Goal: Information Seeking & Learning: Learn about a topic

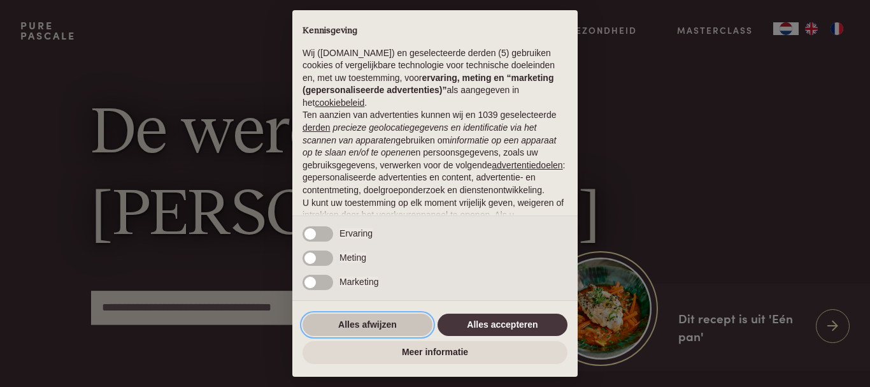
click at [361, 321] on button "Alles afwijzen" at bounding box center [368, 324] width 130 height 23
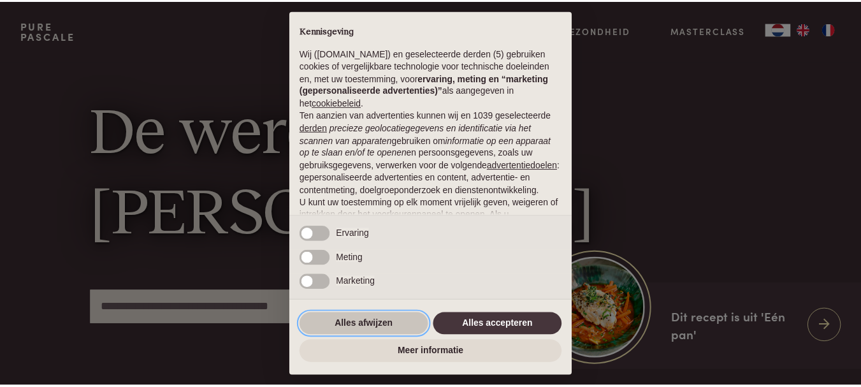
scroll to position [126, 0]
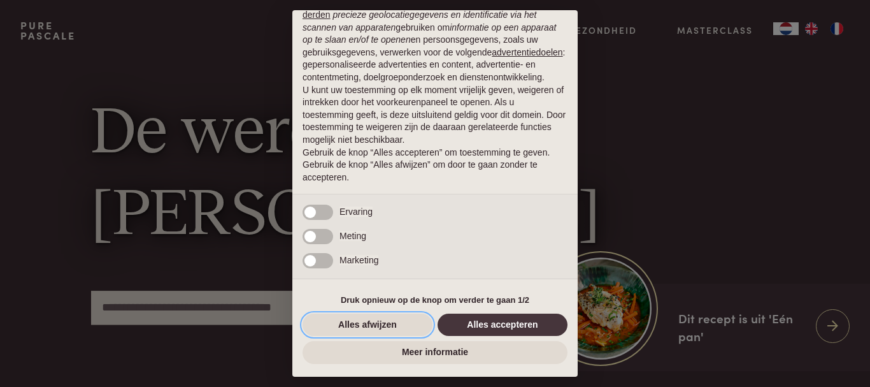
click at [371, 327] on button "Alles afwijzen" at bounding box center [368, 324] width 130 height 23
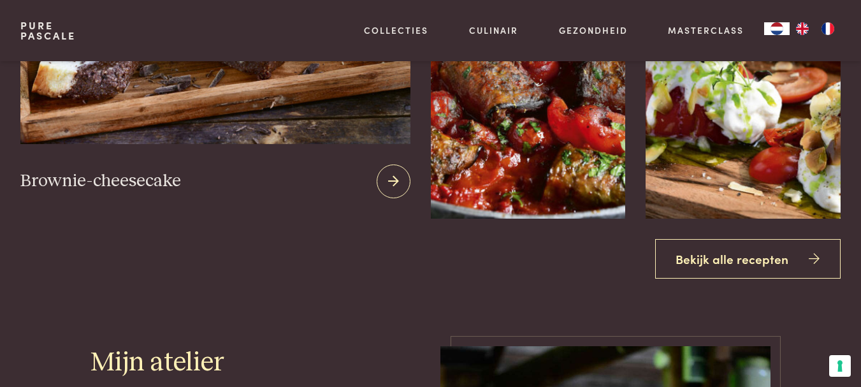
scroll to position [1486, 0]
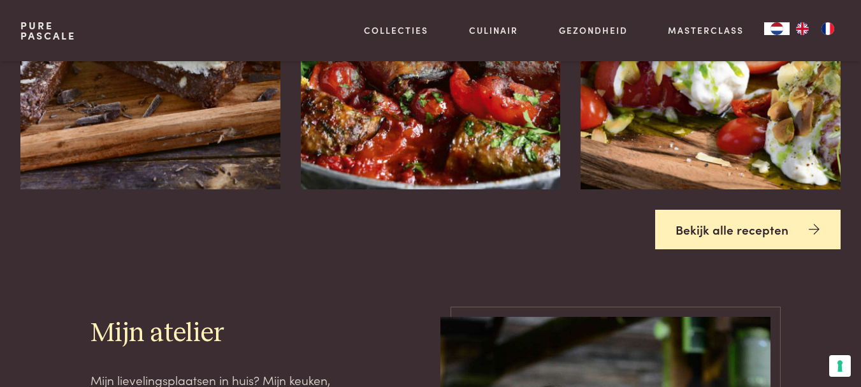
click at [779, 231] on link "Bekijk alle recepten" at bounding box center [748, 230] width 186 height 40
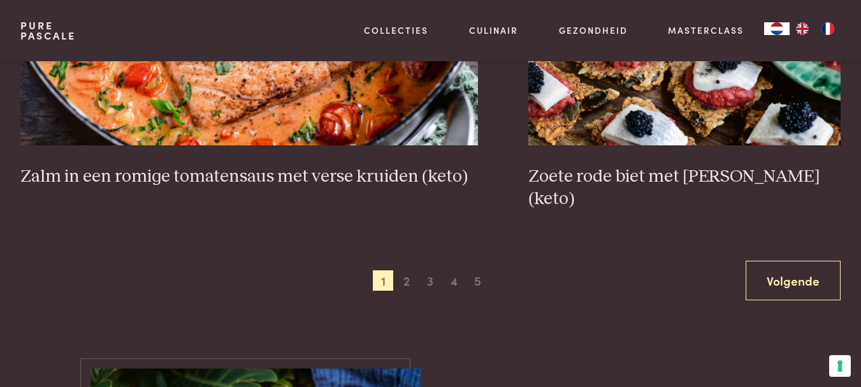
scroll to position [2336, 0]
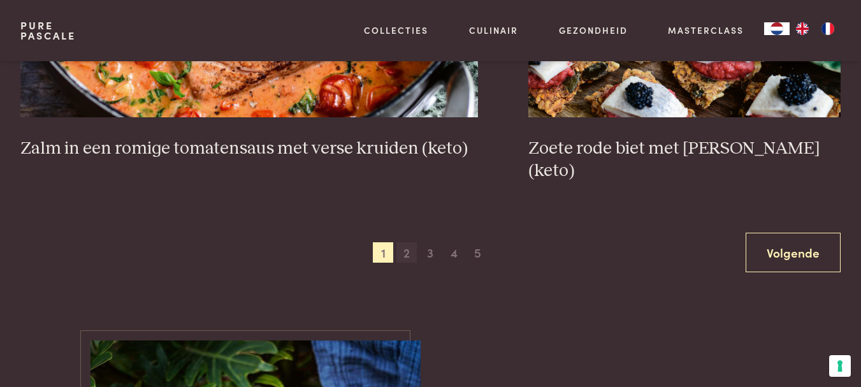
click at [405, 242] on span "2" at bounding box center [406, 252] width 20 height 20
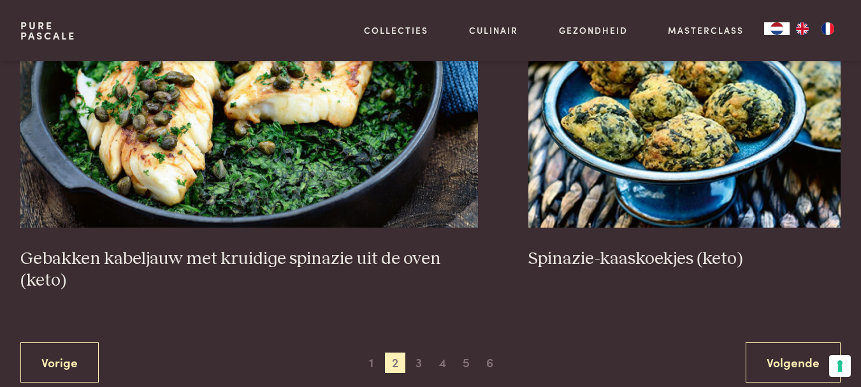
scroll to position [2310, 0]
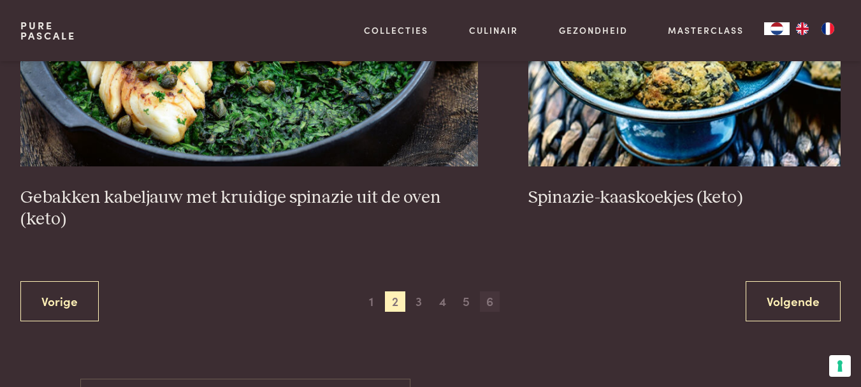
click at [487, 298] on span "6" at bounding box center [490, 301] width 20 height 20
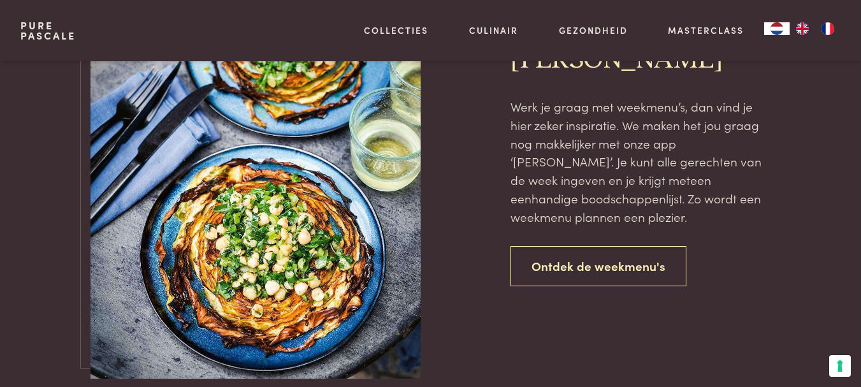
scroll to position [1036, 0]
